Goal: Download file/media

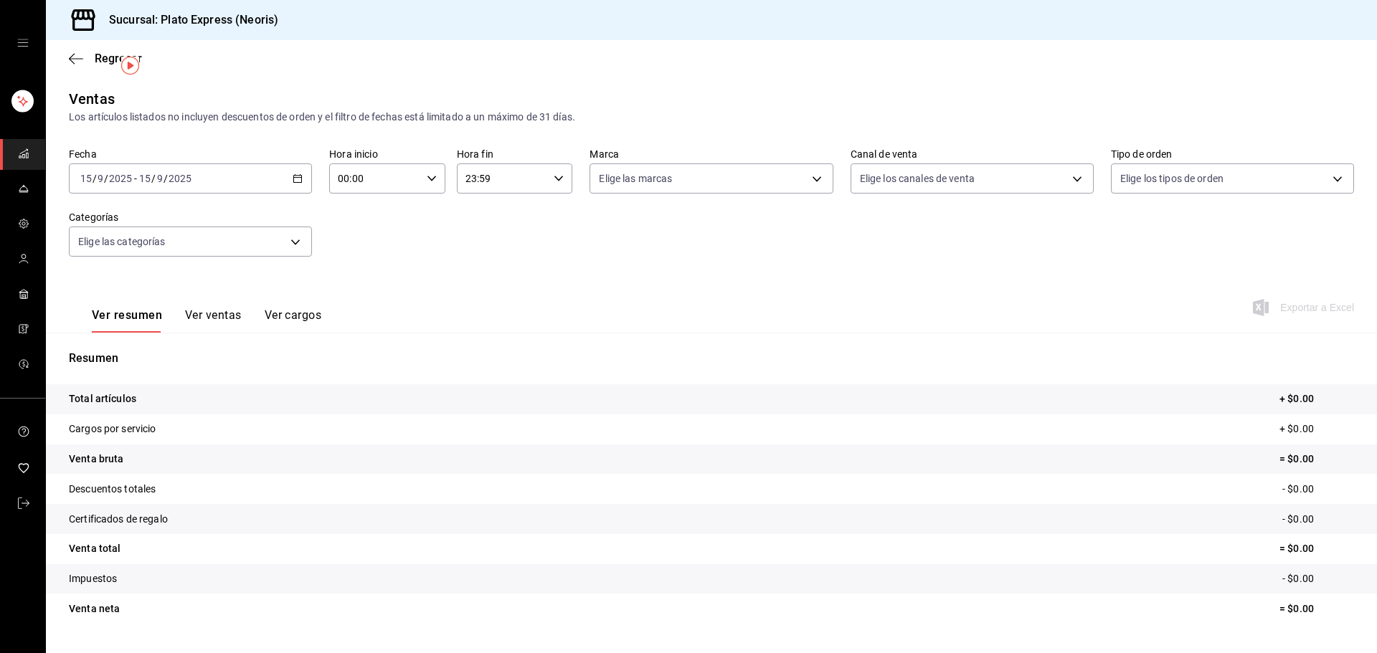
scroll to position [34, 0]
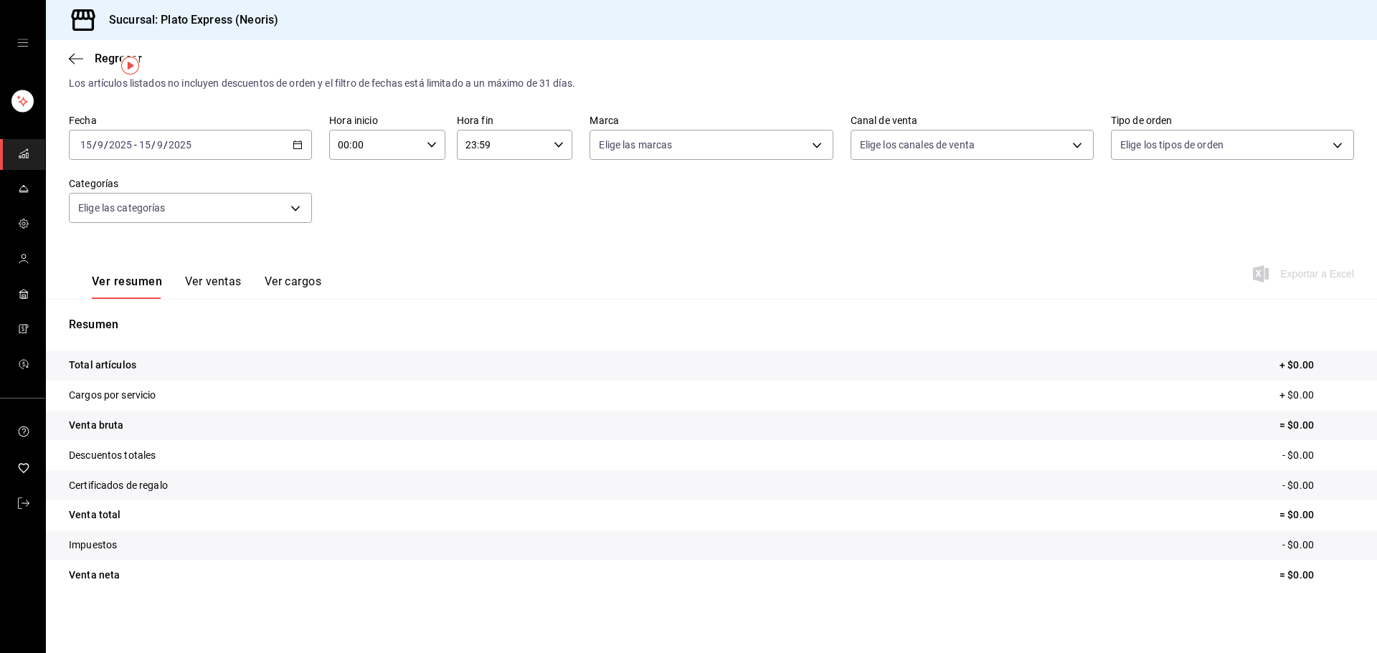
click at [297, 143] on icon "button" at bounding box center [298, 145] width 10 height 10
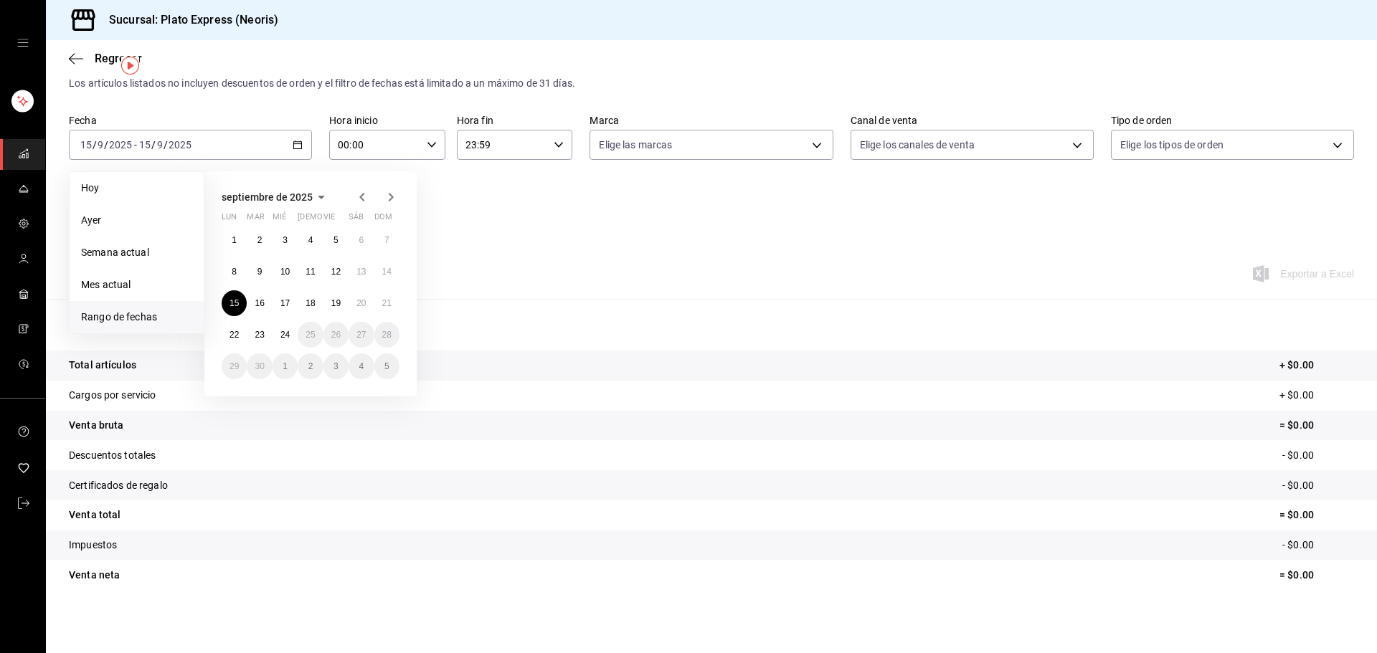
click at [422, 213] on div "[DATE] lun mar mié jue vie sáb dom 1 2 3 4 5 6 7 8 9 10 11 12 13 14 15 16 17 18…" at bounding box center [329, 278] width 251 height 237
click at [260, 301] on abbr "16" at bounding box center [259, 303] width 9 height 10
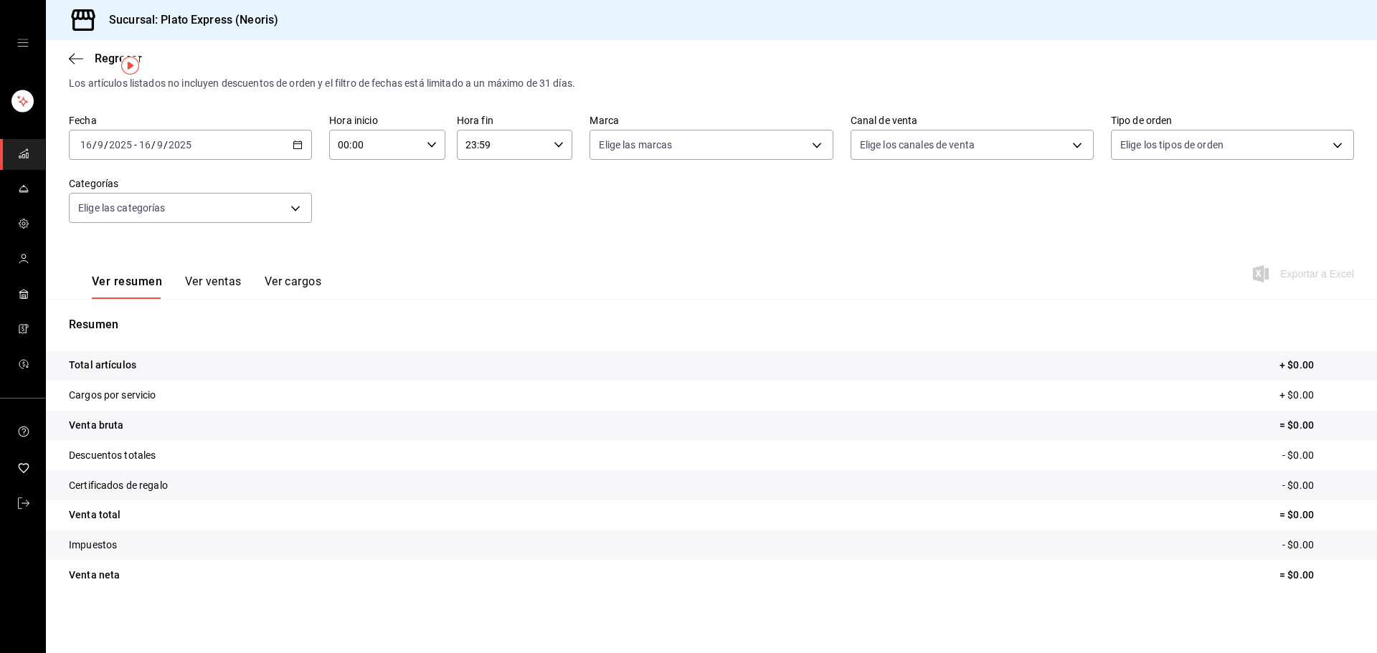
click at [308, 155] on div "[DATE] [DATE] - [DATE] [DATE]" at bounding box center [190, 145] width 243 height 30
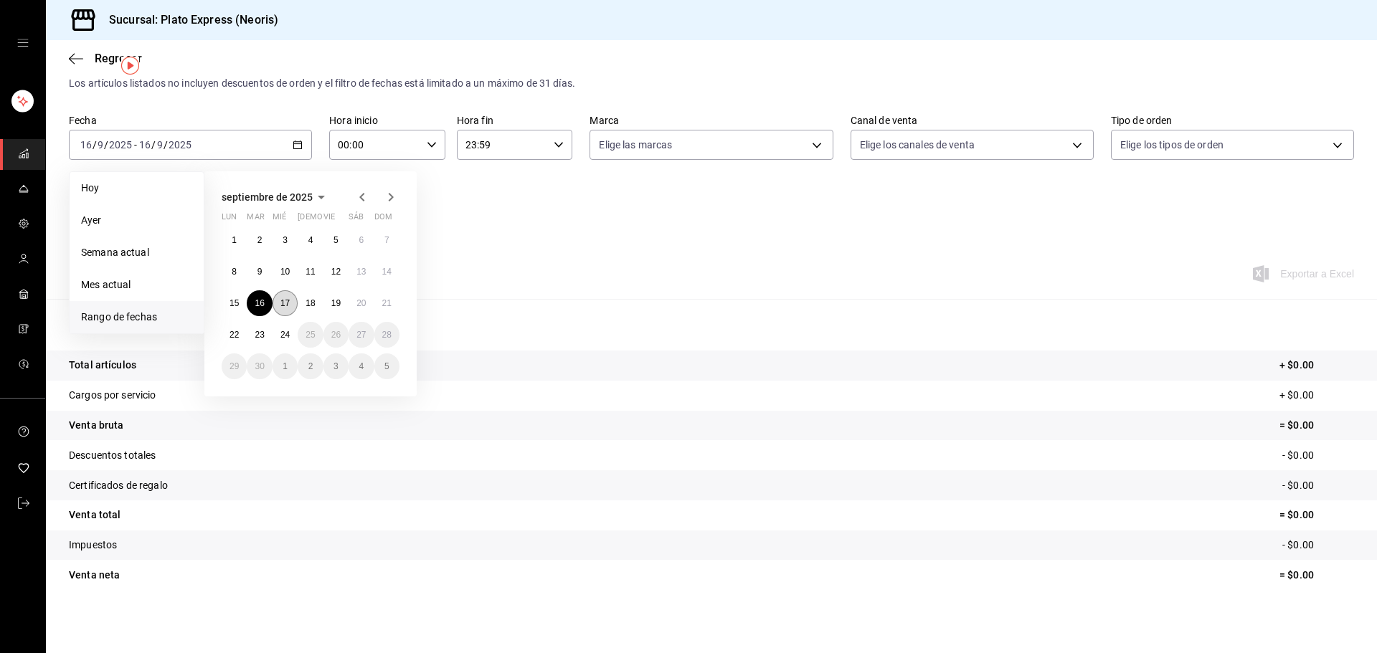
click at [279, 305] on button "17" at bounding box center [284, 303] width 25 height 26
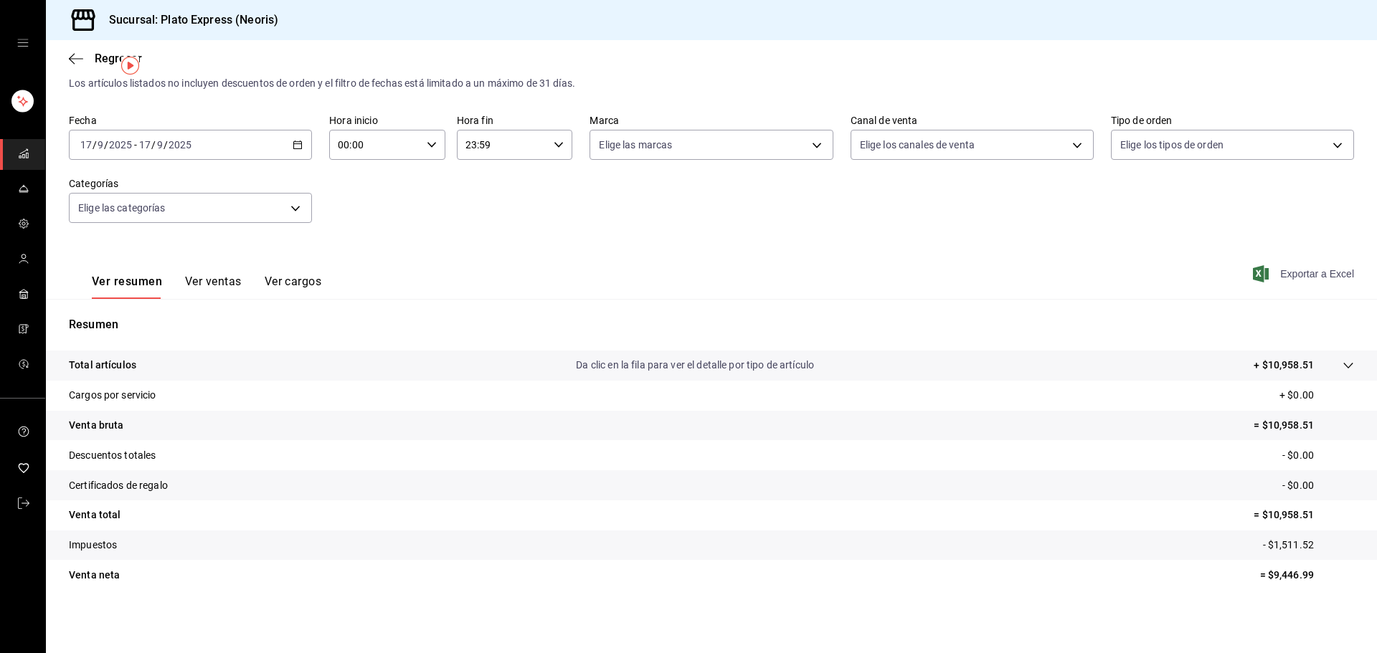
click at [1306, 275] on span "Exportar a Excel" at bounding box center [1305, 273] width 98 height 17
click at [1074, 224] on div "Fecha [DATE] [DATE] - [DATE] [DATE] Hora inicio 00:00 Hora inicio Hora fin 23:5…" at bounding box center [711, 177] width 1285 height 126
click at [294, 144] on \(Stroke\) "button" at bounding box center [298, 143] width 8 height 1
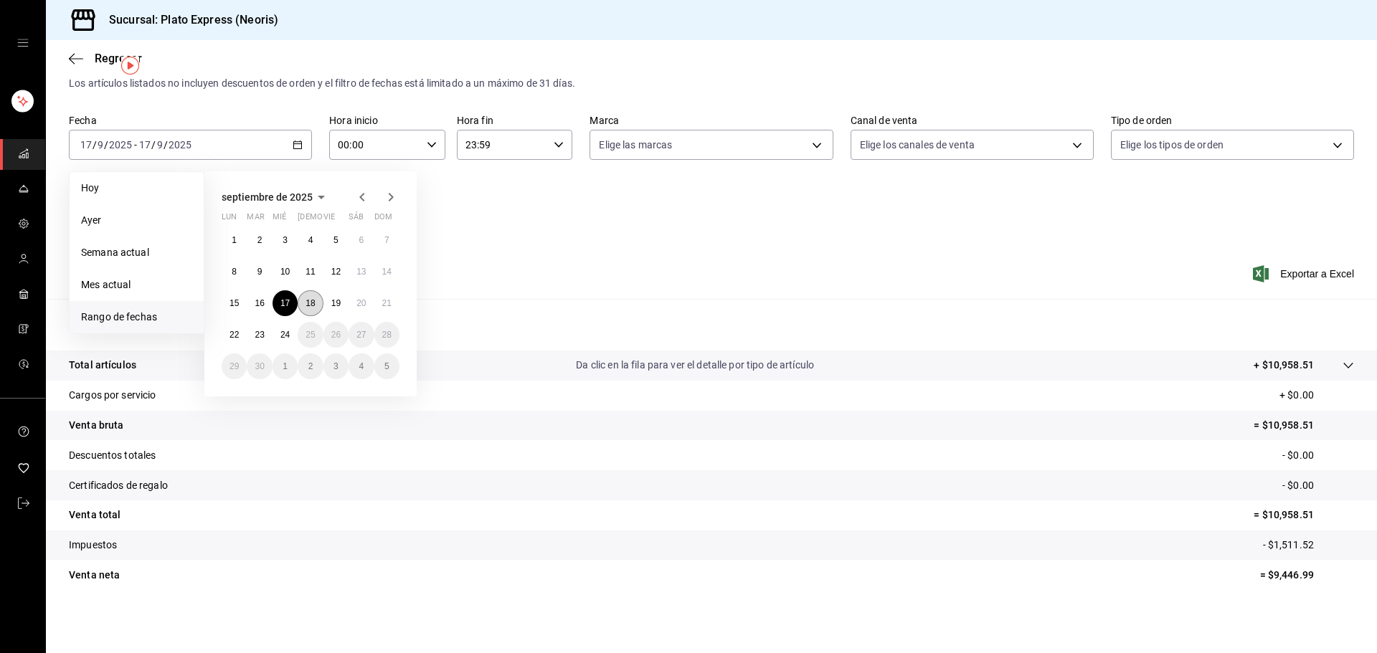
click at [306, 295] on button "18" at bounding box center [310, 303] width 25 height 26
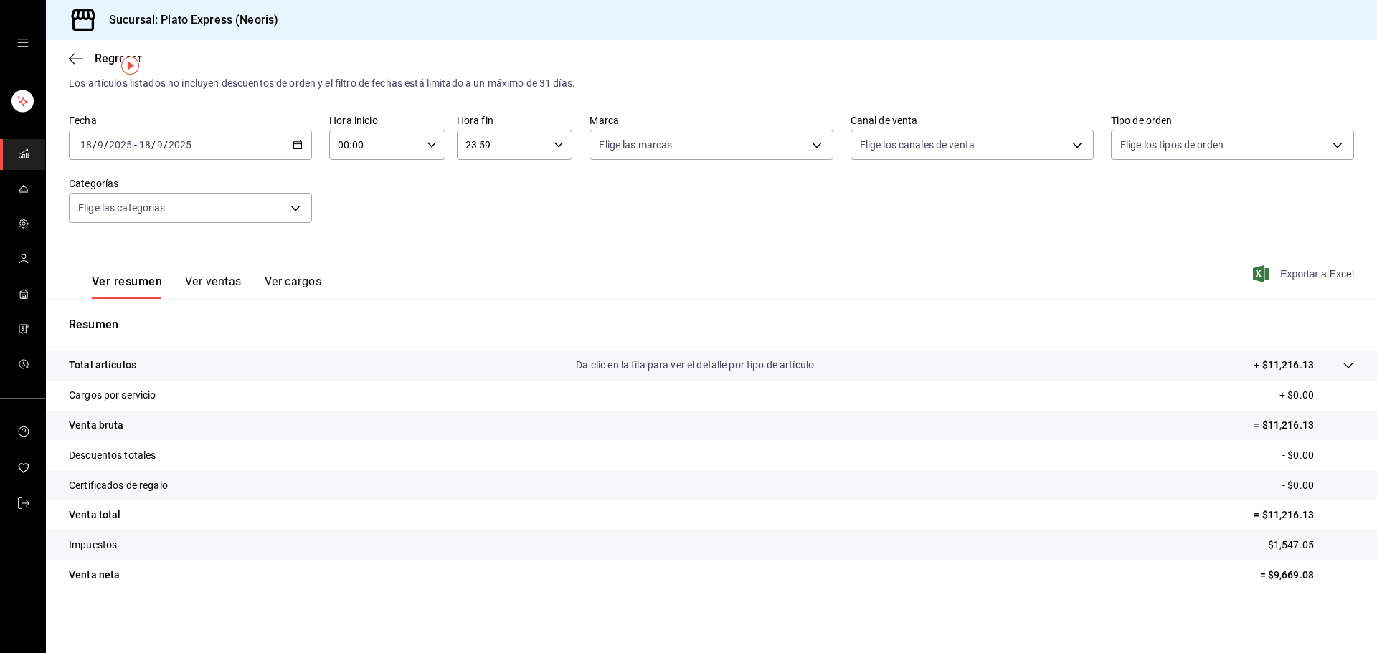
click at [1323, 269] on span "Exportar a Excel" at bounding box center [1305, 273] width 98 height 17
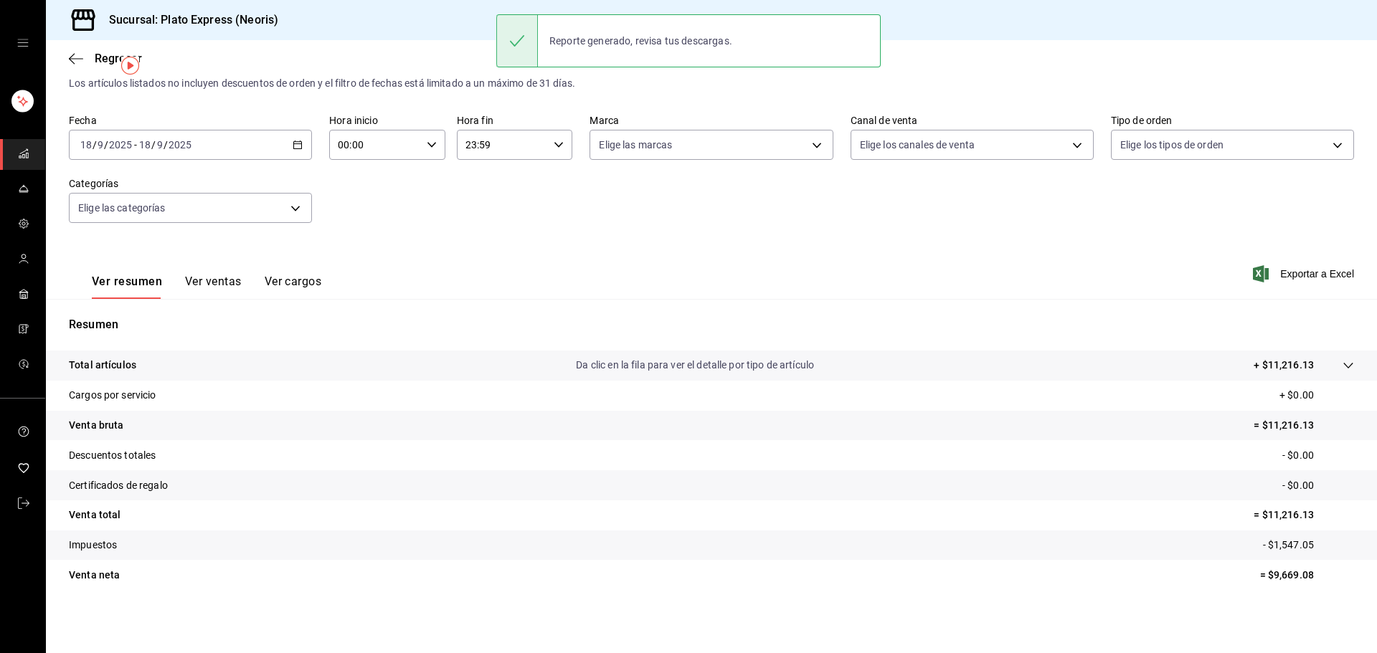
click at [298, 143] on icon "button" at bounding box center [298, 145] width 10 height 10
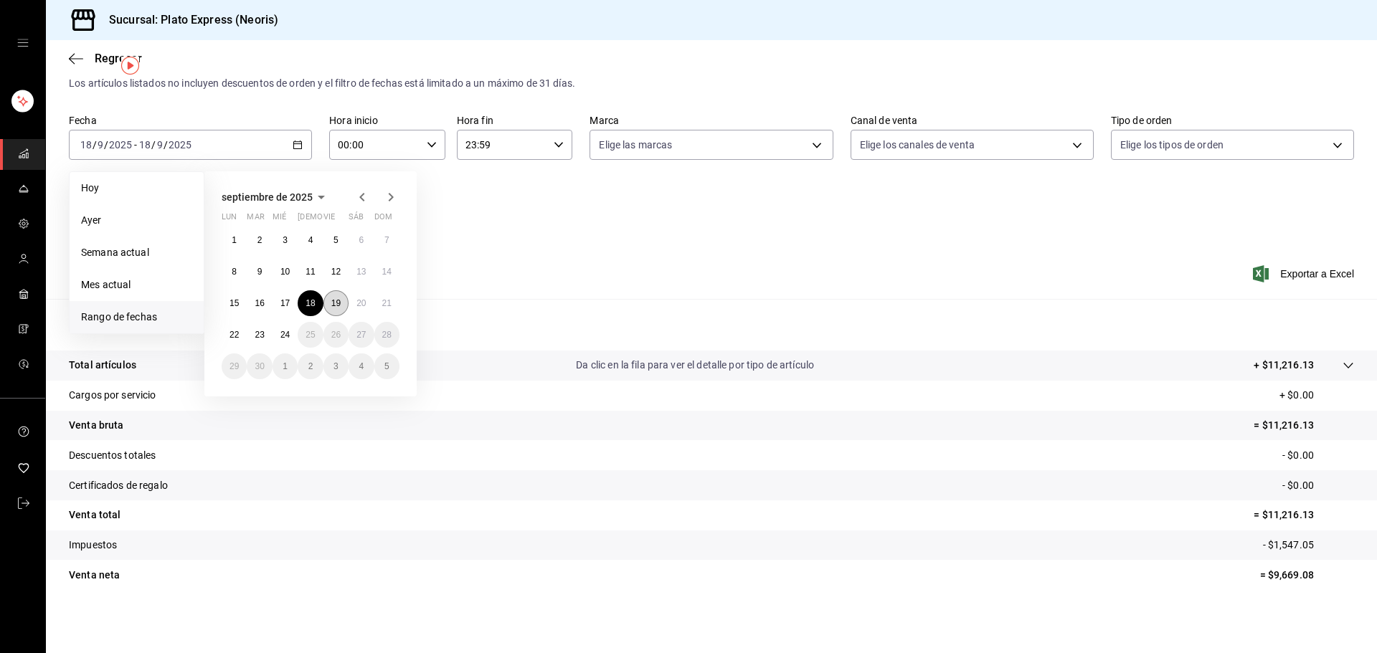
click at [328, 300] on button "19" at bounding box center [335, 303] width 25 height 26
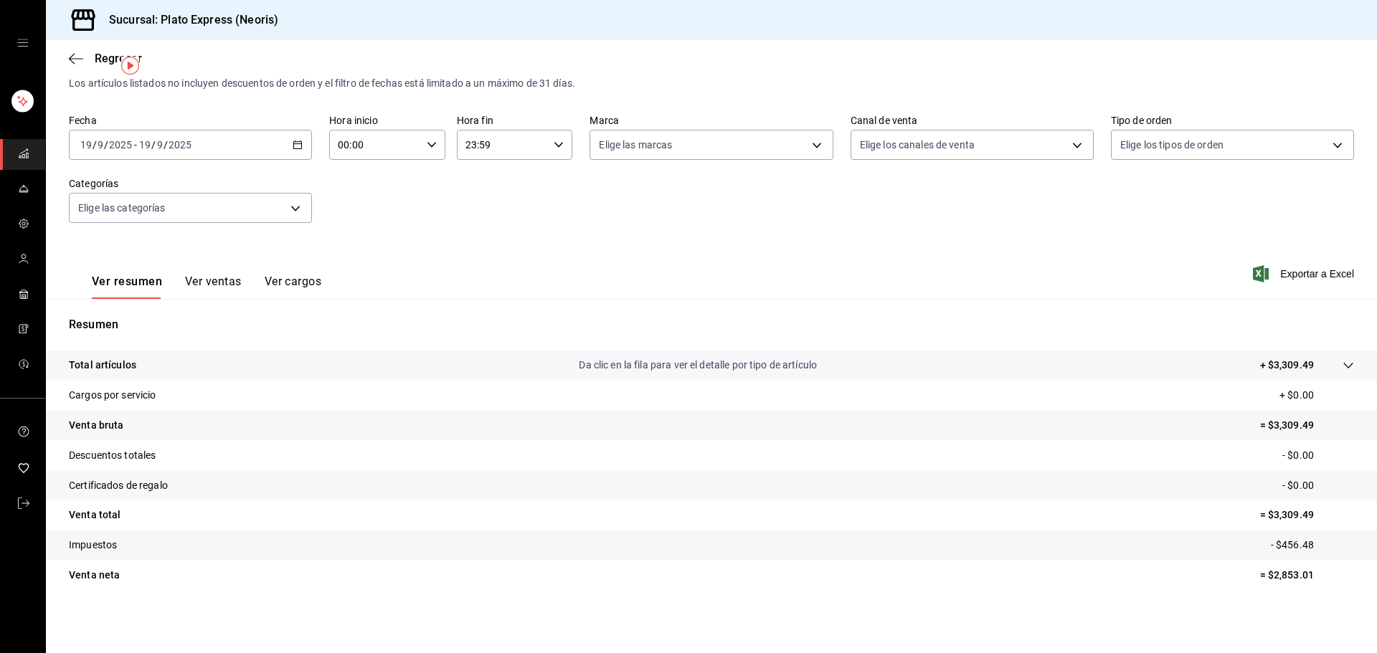
click at [1329, 283] on div "Ver resumen Ver ventas Ver cargos Exportar a Excel" at bounding box center [711, 269] width 1331 height 59
click at [1313, 278] on span "Exportar a Excel" at bounding box center [1305, 273] width 98 height 17
